Goal: Task Accomplishment & Management: Use online tool/utility

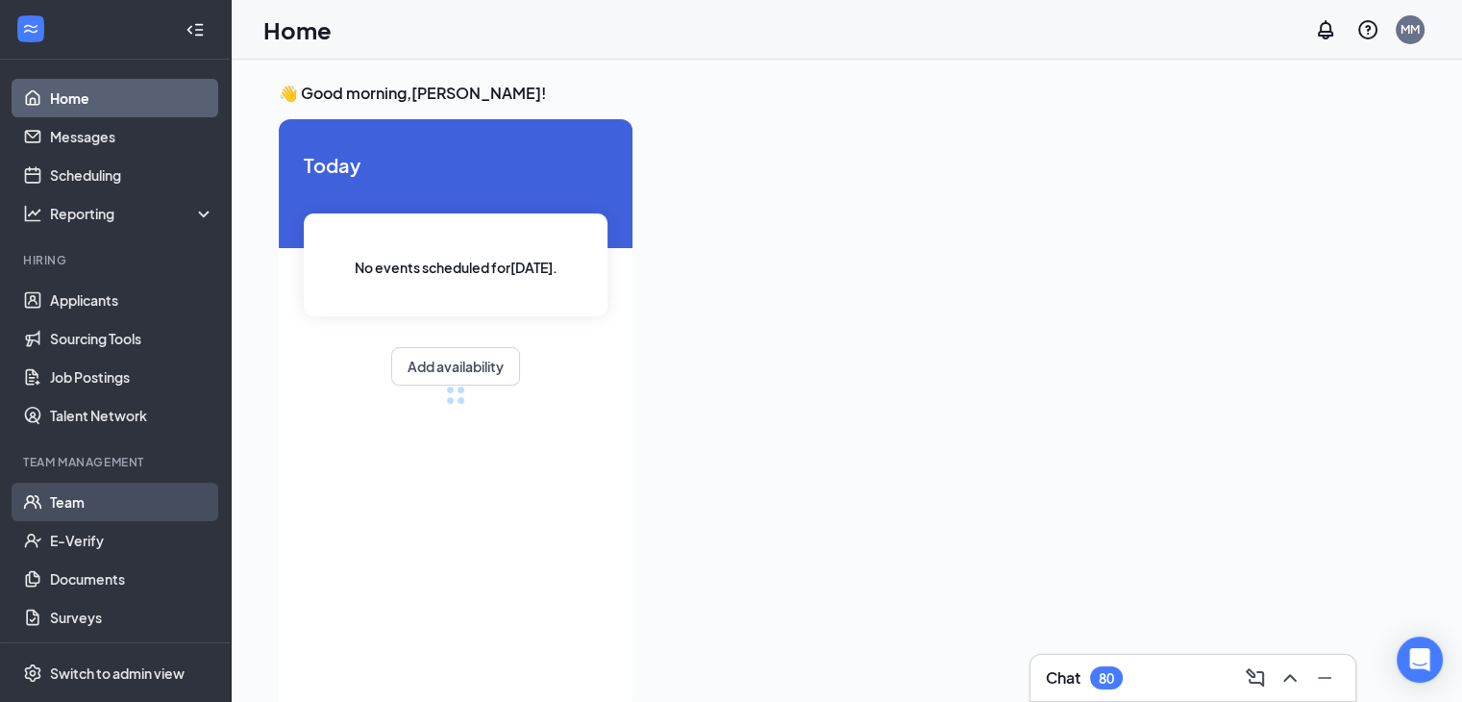
click at [97, 502] on link "Team" at bounding box center [132, 501] width 164 height 38
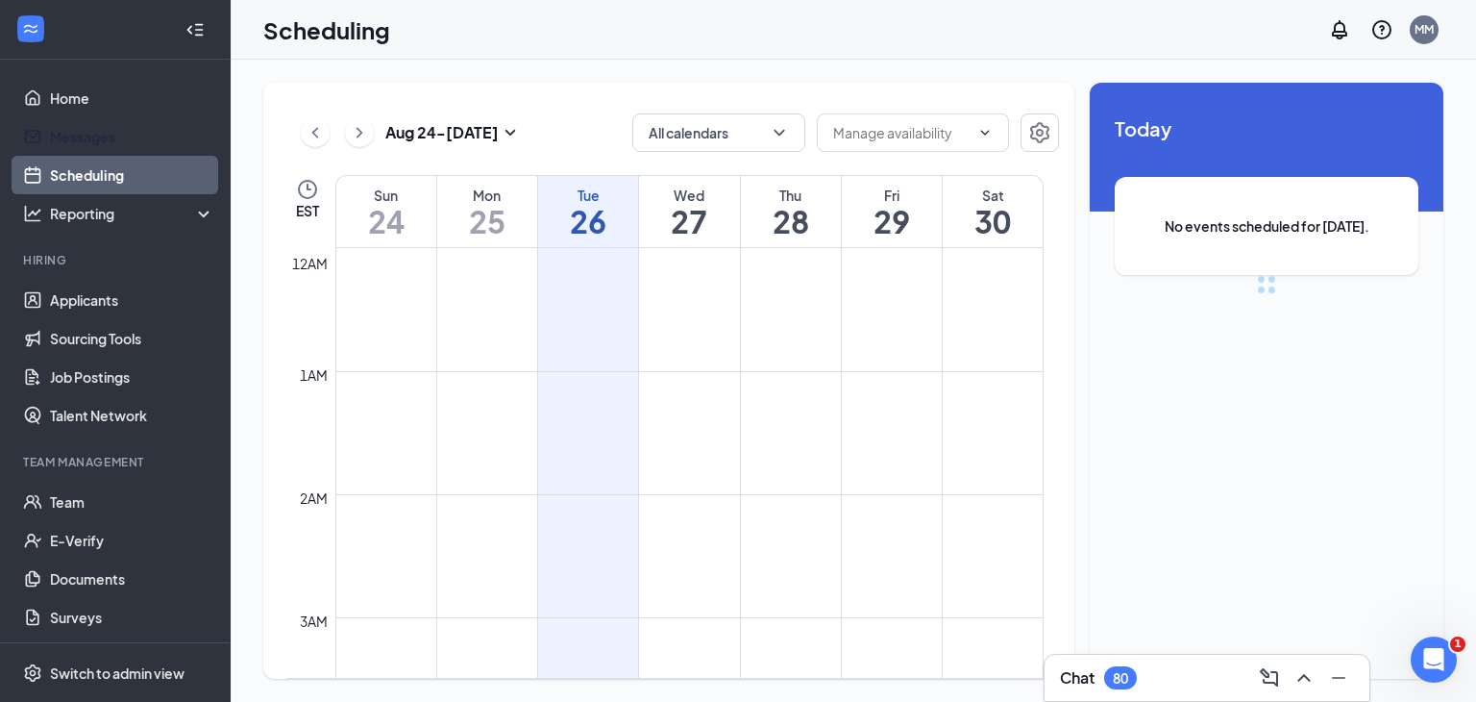
scroll to position [945, 0]
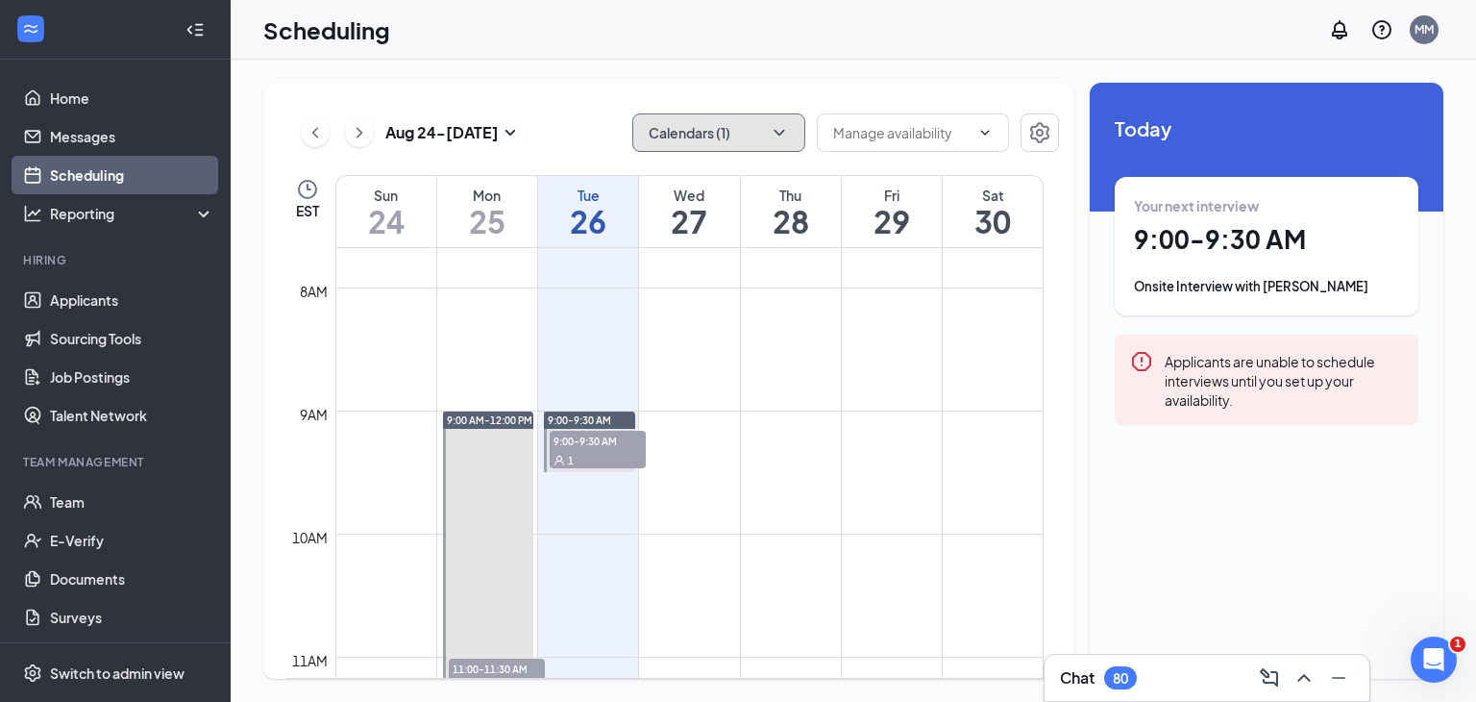
click at [776, 125] on icon "ChevronDown" at bounding box center [779, 132] width 19 height 19
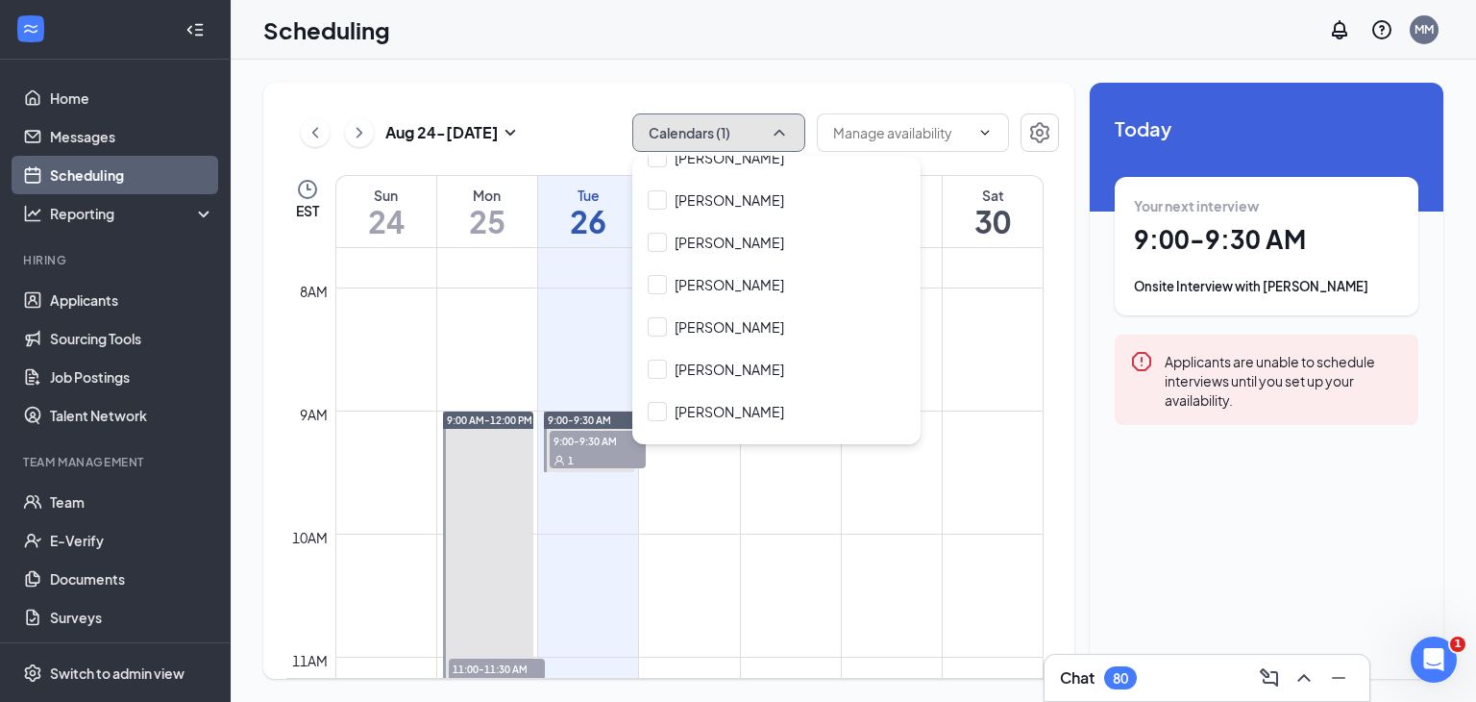
scroll to position [327, 0]
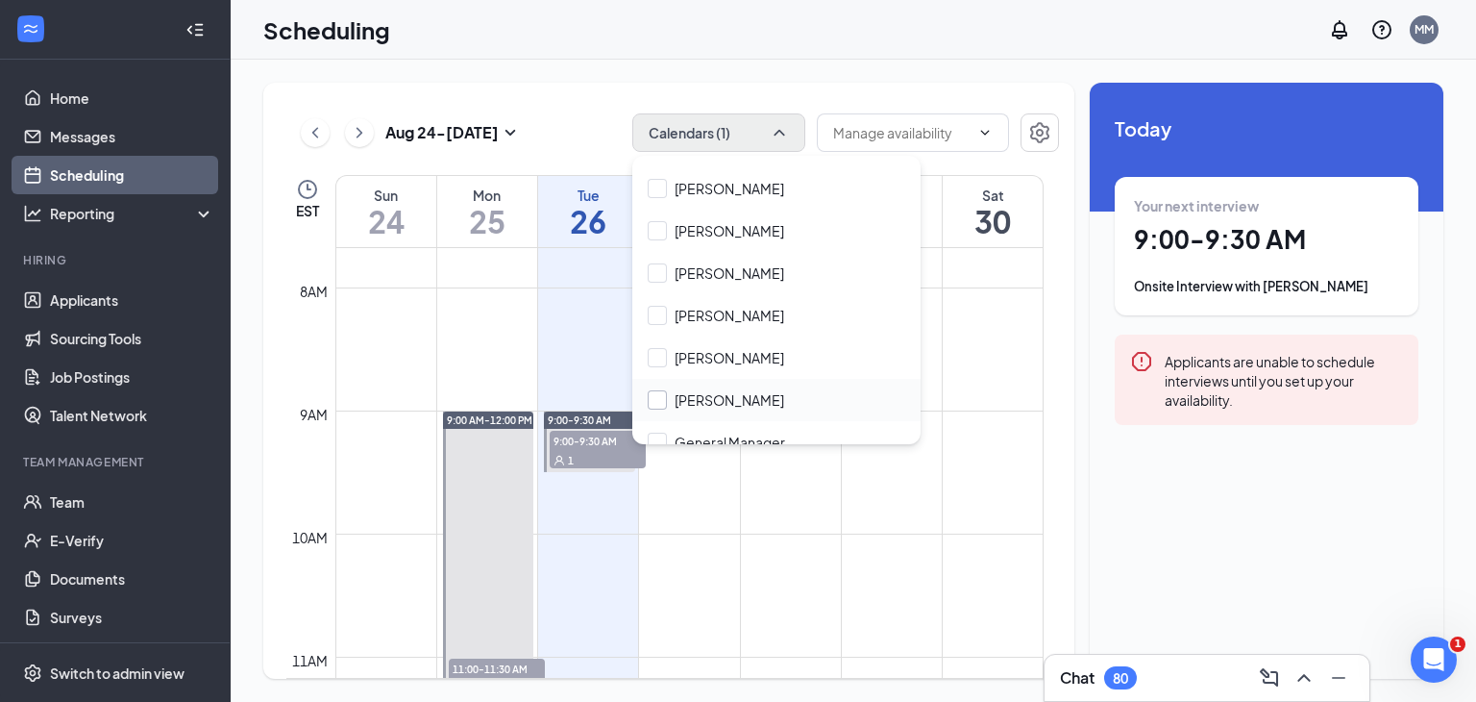
click at [661, 391] on input "Ethan Collins" at bounding box center [716, 399] width 136 height 19
click at [734, 533] on td at bounding box center [689, 548] width 708 height 31
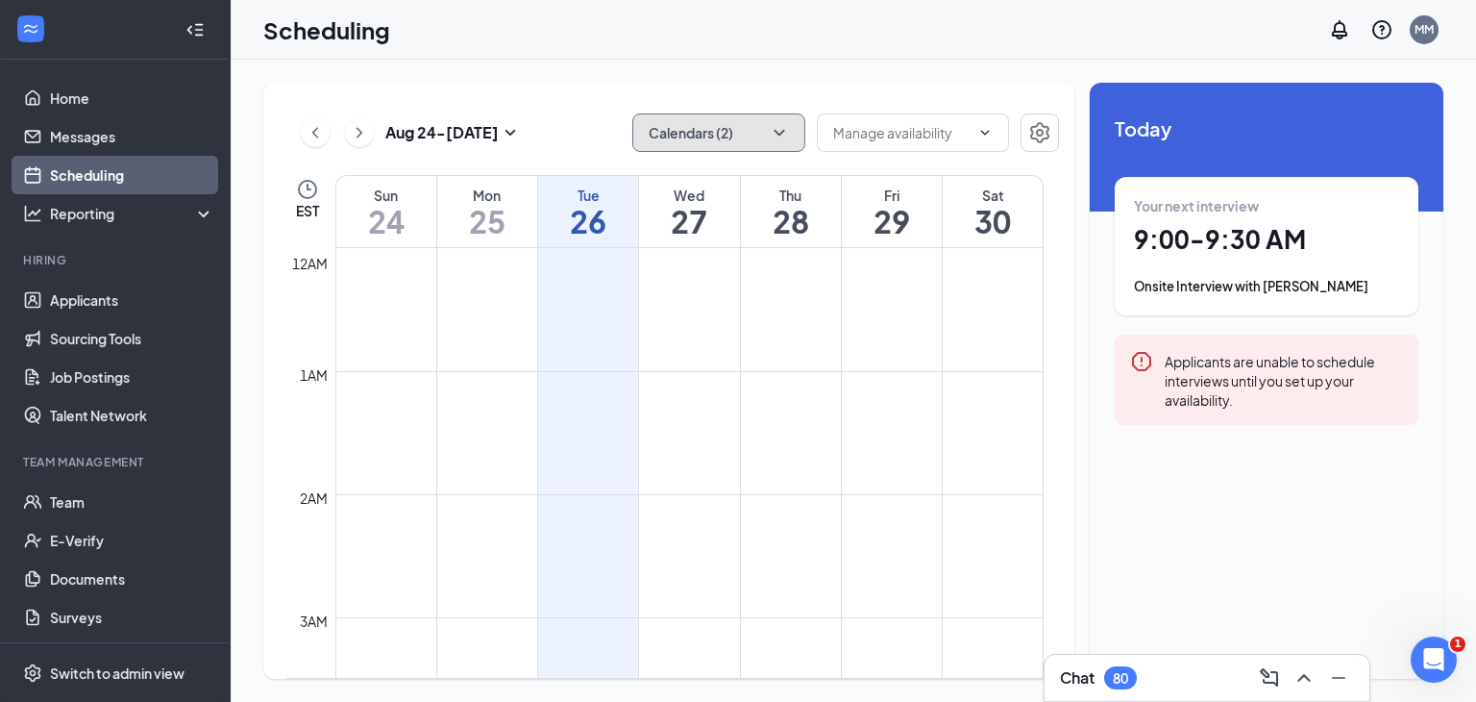
click at [784, 119] on button "Calendars (2)" at bounding box center [718, 132] width 173 height 38
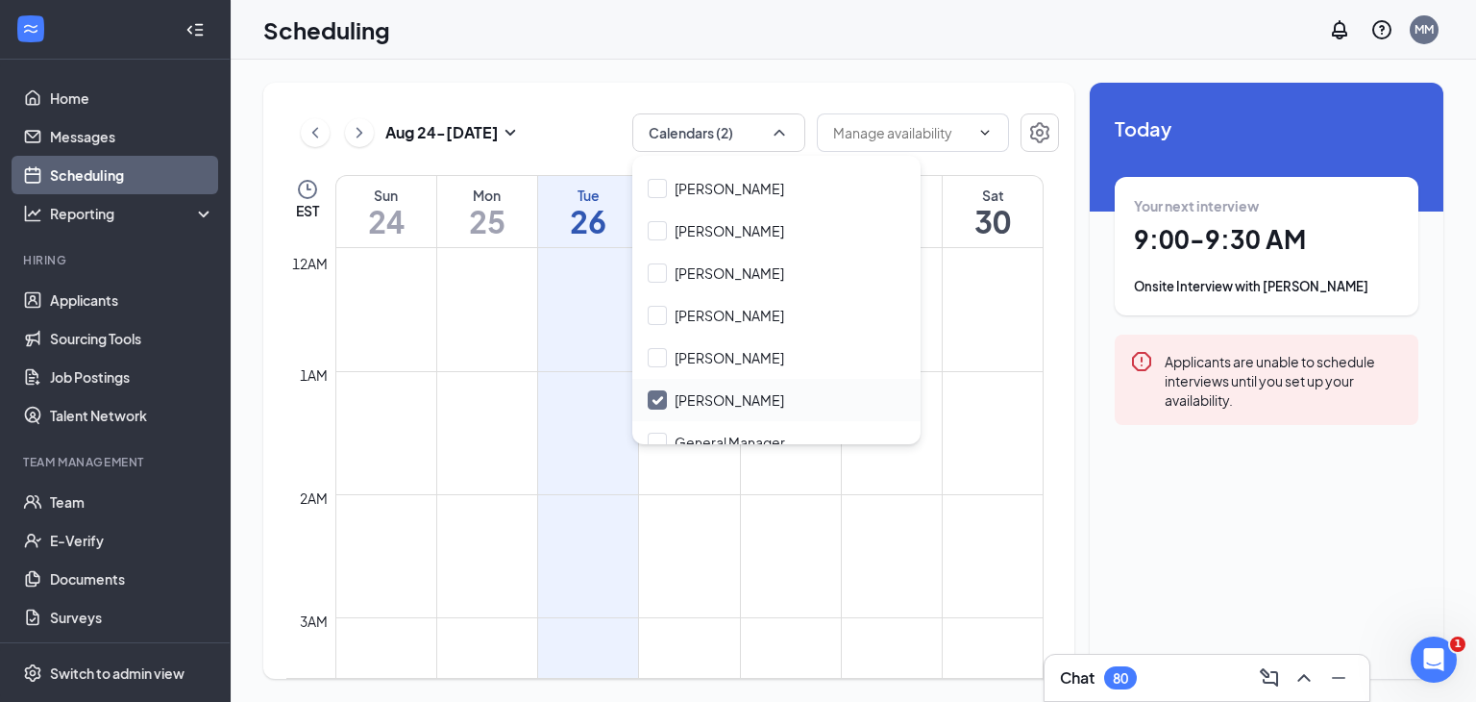
click at [663, 397] on input "Ethan Collins" at bounding box center [716, 399] width 136 height 19
checkbox input "false"
click at [656, 269] on input "Crystal Smith" at bounding box center [716, 272] width 136 height 19
checkbox input "true"
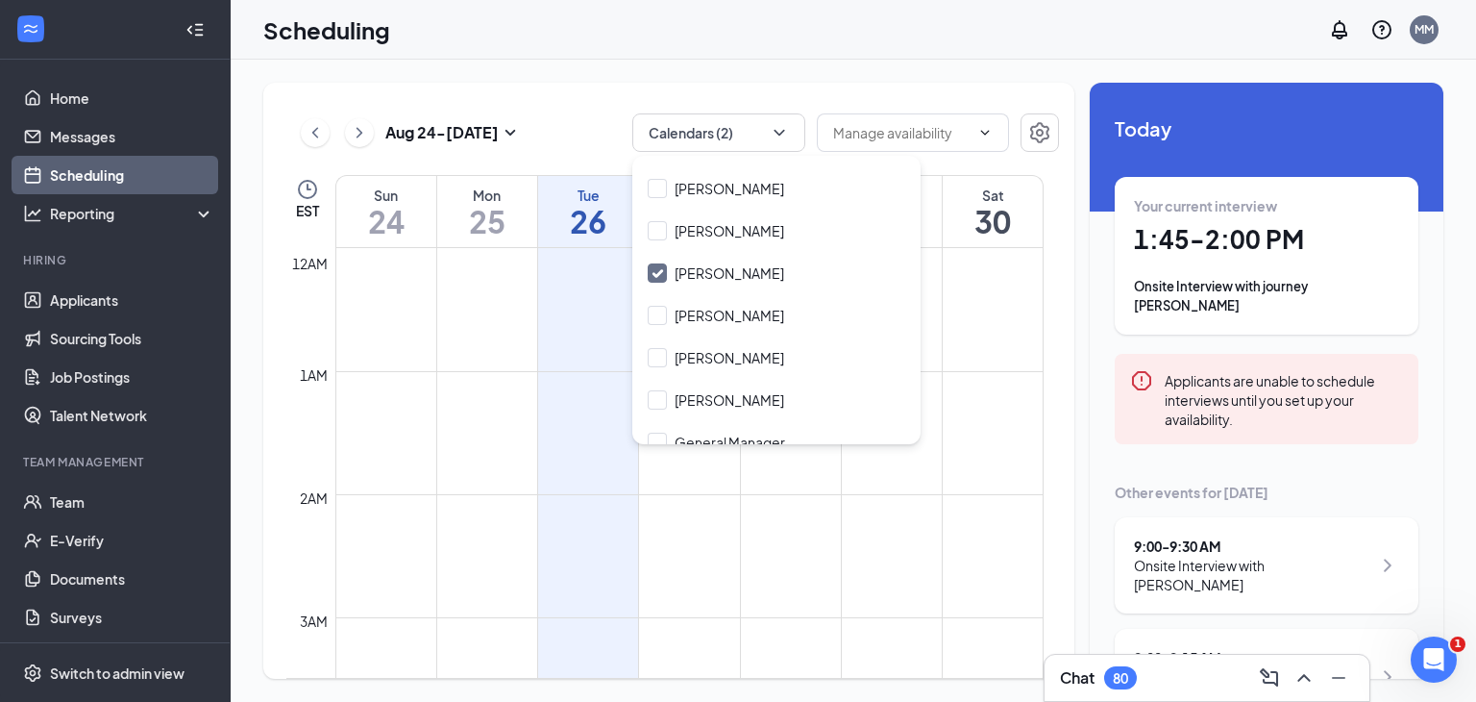
click at [826, 552] on td at bounding box center [689, 540] width 708 height 31
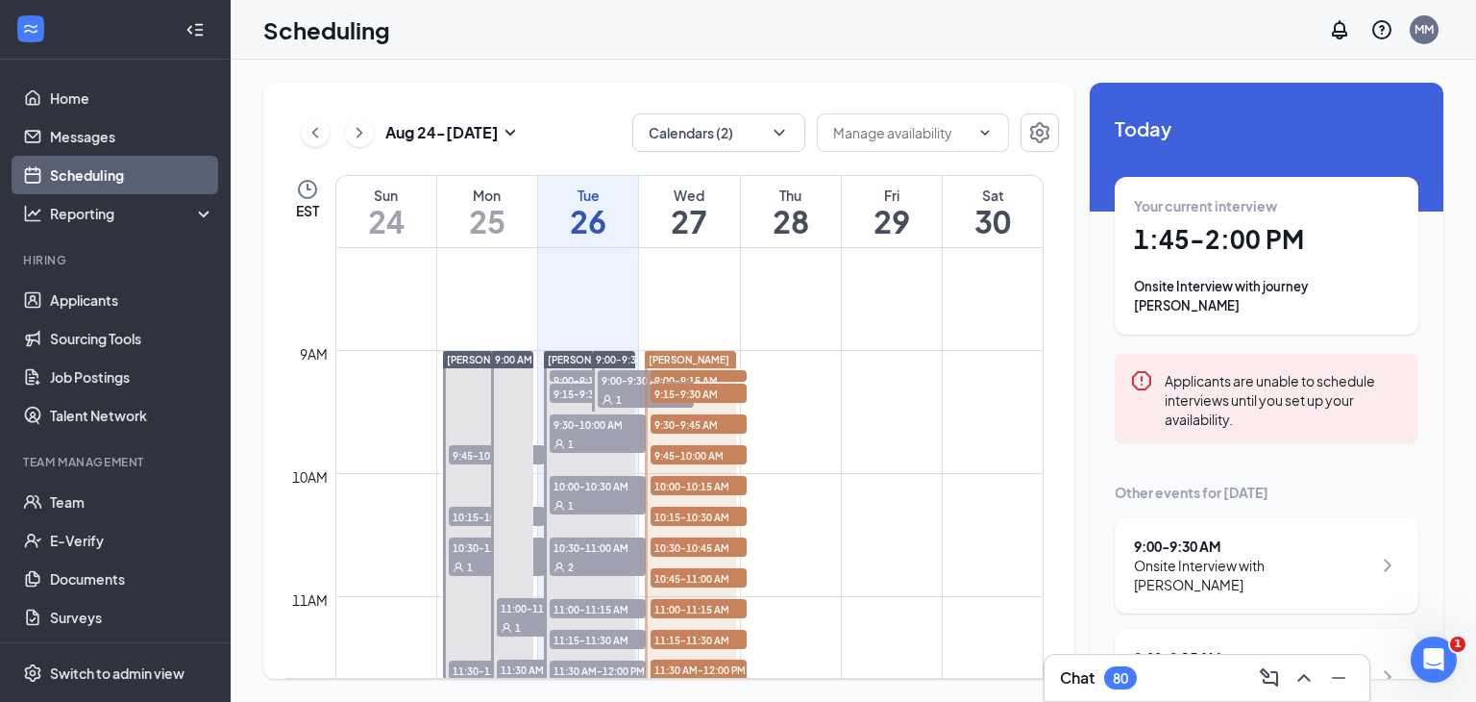
scroll to position [998, 0]
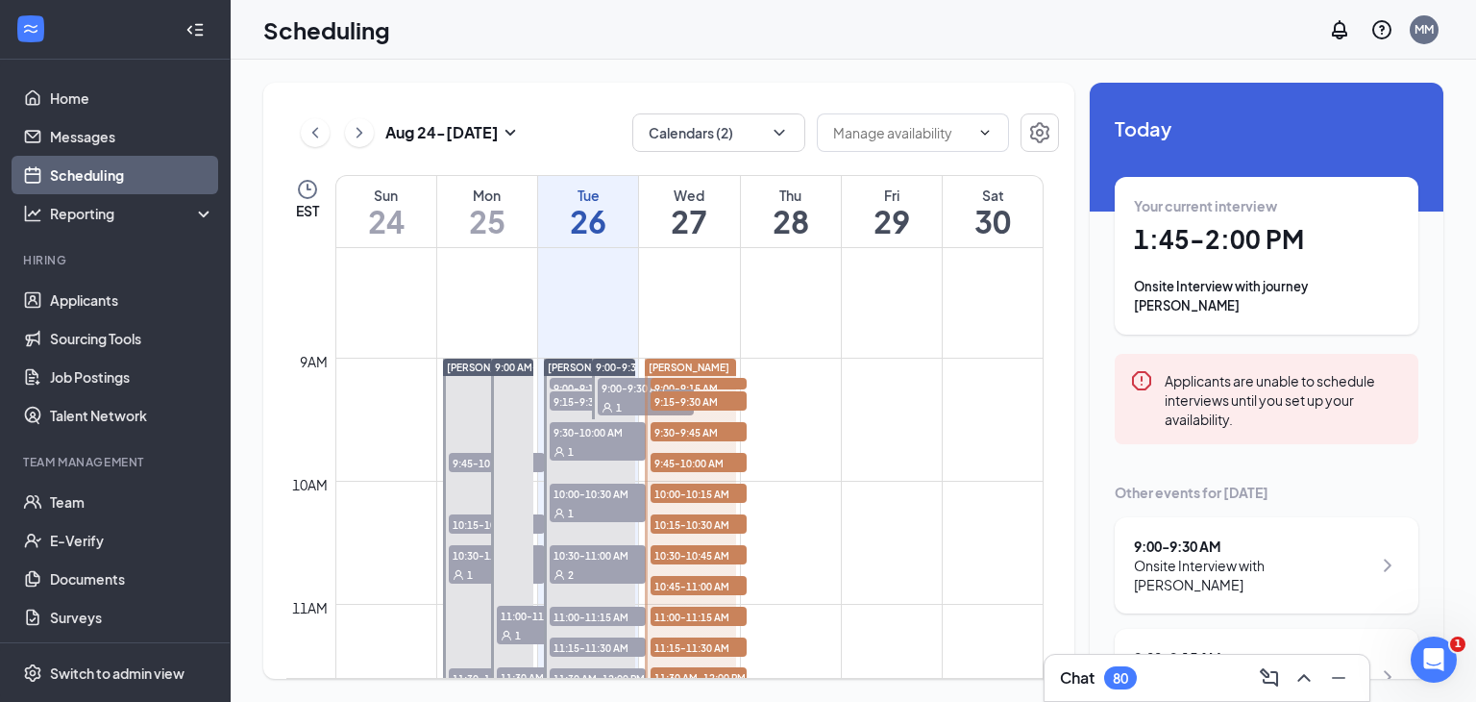
click at [734, 380] on span "9:00-9:15 AM" at bounding box center [699, 387] width 96 height 19
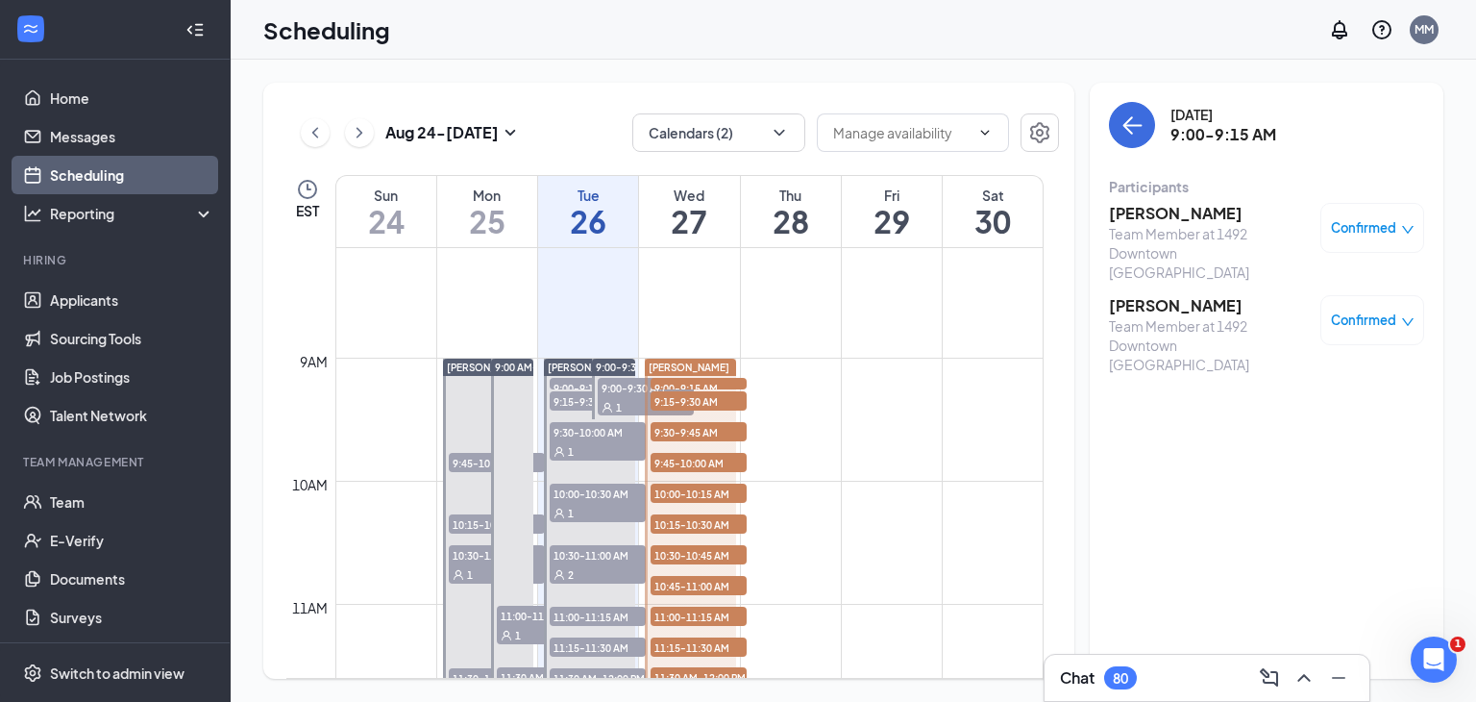
click at [731, 400] on span "9:15-9:30 AM" at bounding box center [699, 400] width 96 height 19
click at [723, 430] on span "9:30-9:45 AM" at bounding box center [699, 431] width 96 height 19
click at [716, 466] on span "9:45-10:00 AM" at bounding box center [699, 462] width 96 height 19
click at [711, 493] on span "10:00-10:15 AM" at bounding box center [699, 492] width 96 height 19
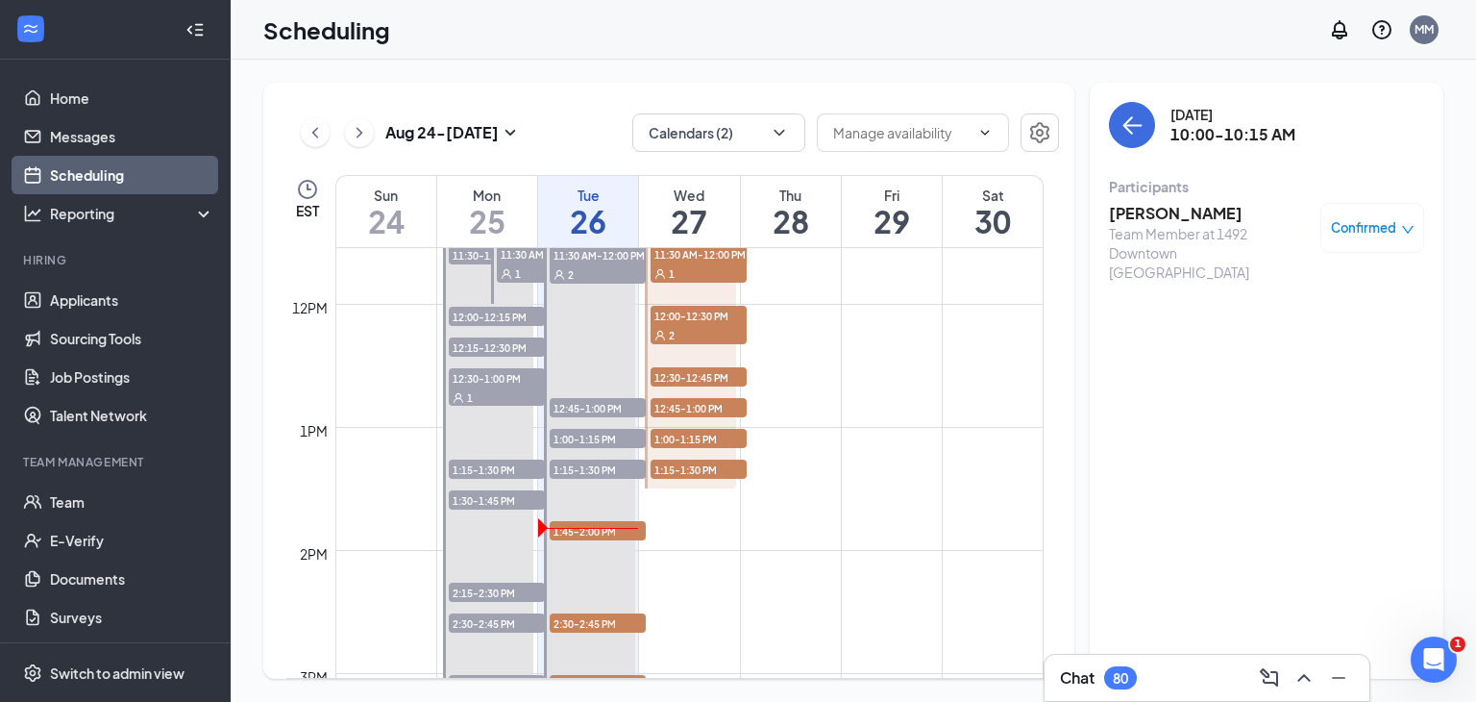
scroll to position [1464, 0]
